Goal: Information Seeking & Learning: Learn about a topic

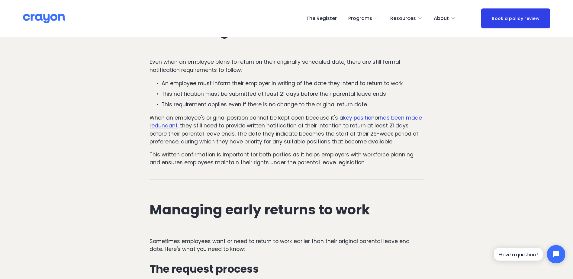
scroll to position [392, 0]
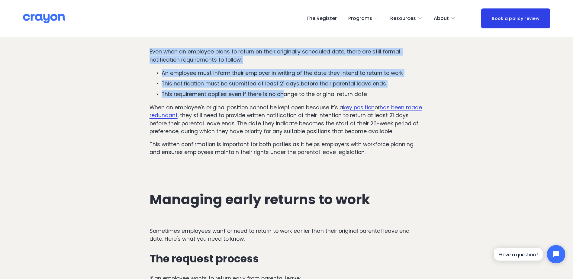
drag, startPoint x: 150, startPoint y: 52, endPoint x: 282, endPoint y: 94, distance: 138.2
click at [282, 94] on div "Even when an employee plans to return on their originally scheduled date, there…" at bounding box center [286, 102] width 274 height 108
click at [282, 94] on p "This requirement applies even if there is no change to the original return date" at bounding box center [293, 94] width 262 height 8
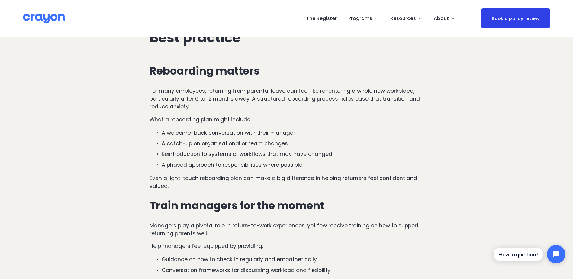
scroll to position [1993, 0]
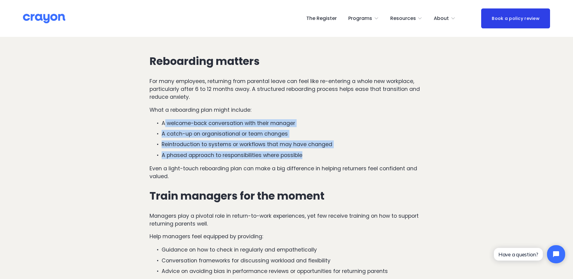
drag, startPoint x: 165, startPoint y: 107, endPoint x: 334, endPoint y: 136, distance: 171.4
click at [334, 136] on ul "A welcome-back conversation with their manager A catch-up on organisational or …" at bounding box center [286, 139] width 274 height 40
click at [334, 151] on p "A phased approach to responsibilities where possible" at bounding box center [293, 155] width 262 height 8
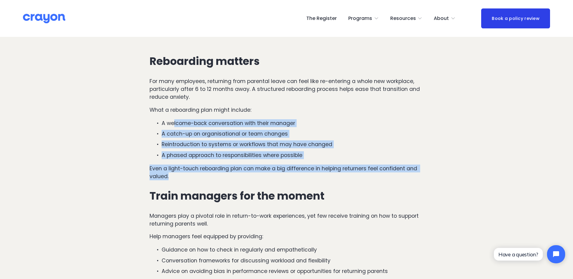
drag, startPoint x: 186, startPoint y: 160, endPoint x: 175, endPoint y: 111, distance: 49.9
click at [175, 119] on p "A welcome-back conversation with their manager" at bounding box center [293, 123] width 262 height 8
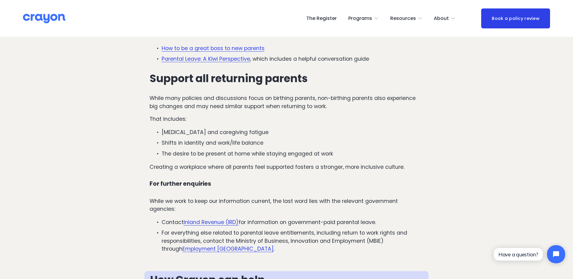
scroll to position [2264, 0]
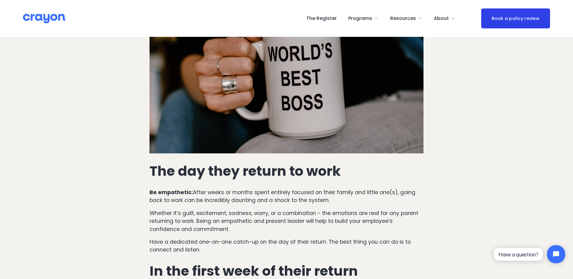
scroll to position [574, 0]
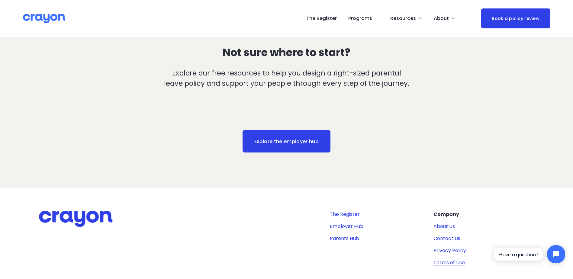
scroll to position [845, 0]
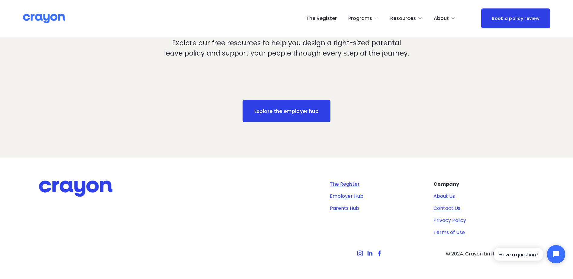
click at [284, 107] on link "Explore the employer hub" at bounding box center [286, 111] width 88 height 22
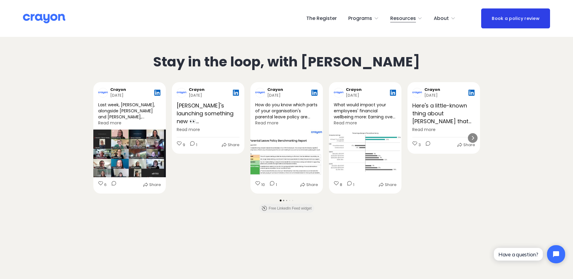
scroll to position [1600, 0]
